Goal: Navigation & Orientation: Go to known website

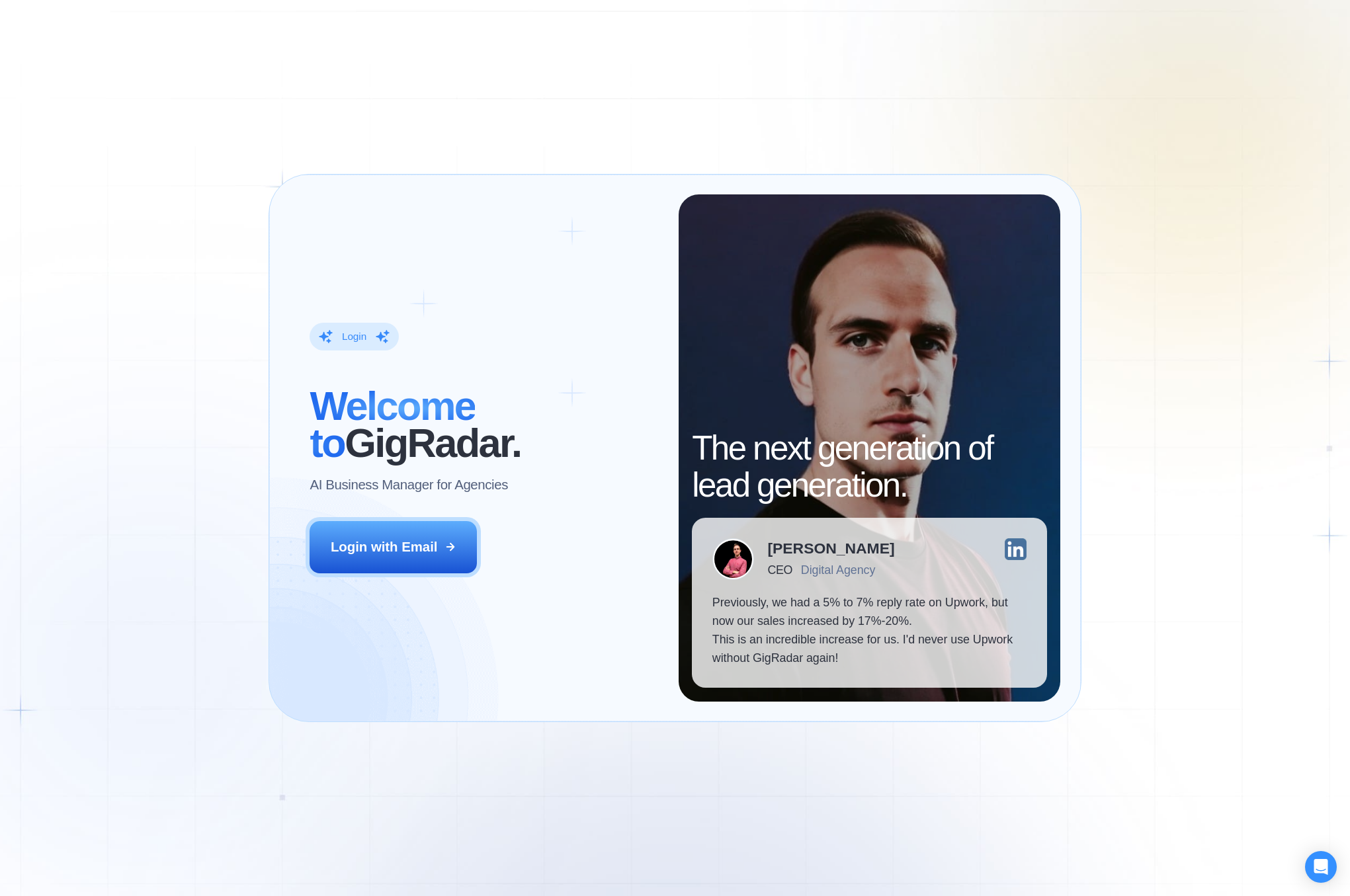
drag, startPoint x: 377, startPoint y: 545, endPoint x: 248, endPoint y: 562, distance: 130.1
click at [377, 545] on div "Login with Email" at bounding box center [383, 548] width 107 height 19
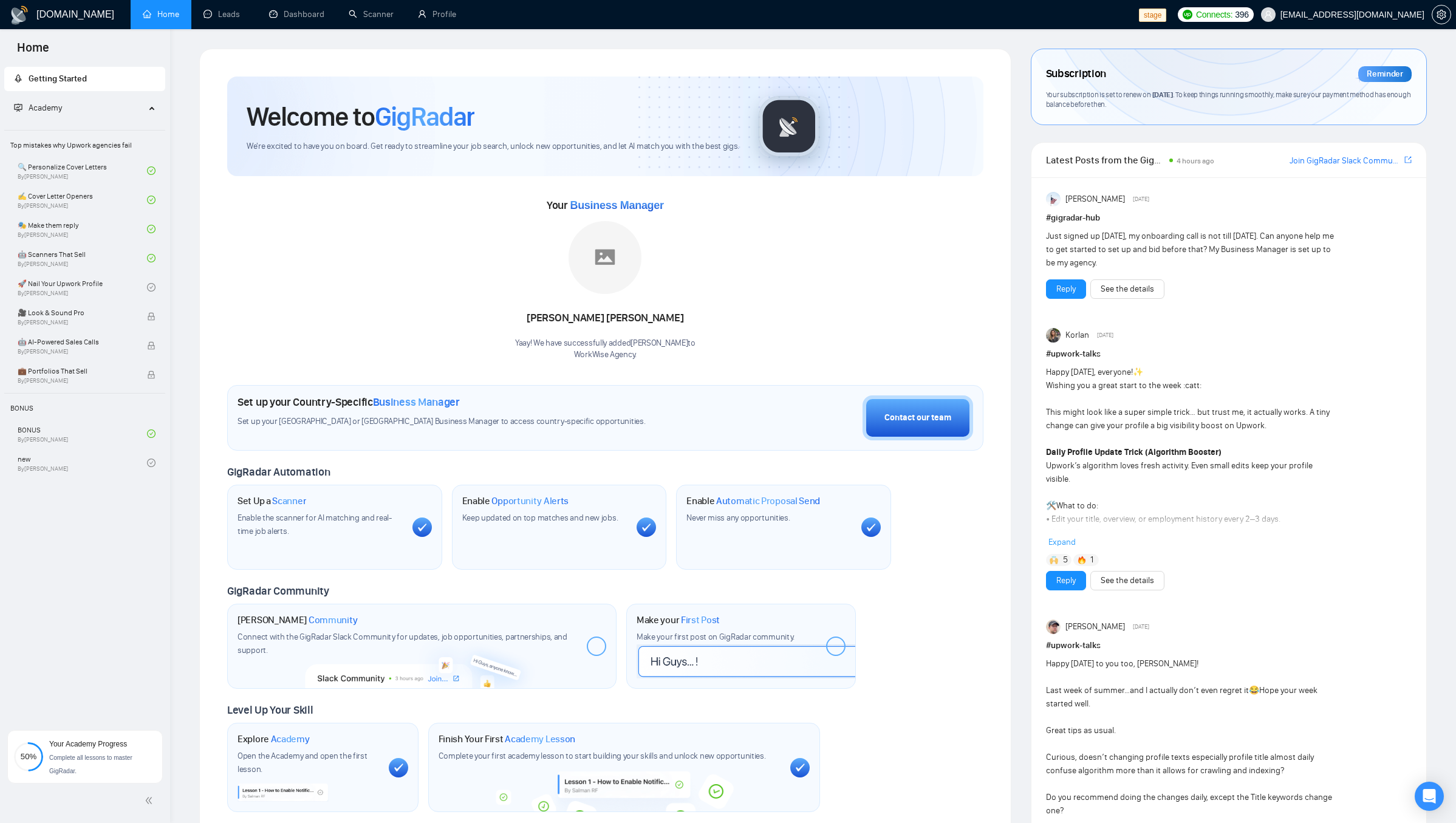
click at [1108, 418] on div "Happy [DATE], everyone! ✨ Wishing you a great start to the week :catt: This mig…" at bounding box center [1192, 493] width 293 height 254
